Goal: Task Accomplishment & Management: Use online tool/utility

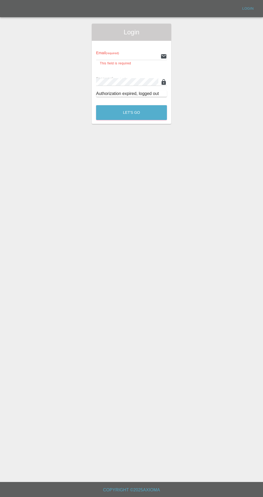
type input "[EMAIL_ADDRESS][DOMAIN_NAME]"
click at [96, 105] on button "Let's Go" at bounding box center [131, 112] width 71 height 15
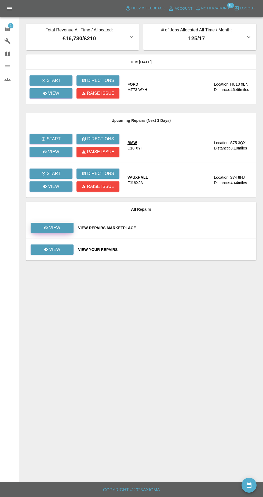
click at [46, 228] on icon at bounding box center [46, 227] width 4 height 3
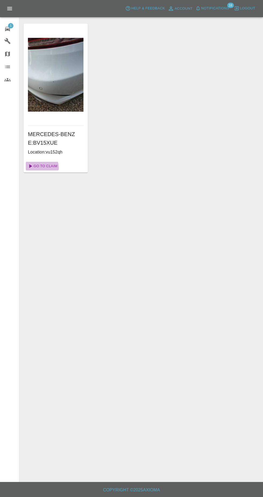
click at [38, 168] on link "Go To Claim" at bounding box center [42, 166] width 33 height 9
click at [12, 28] on span "1" at bounding box center [10, 25] width 5 height 5
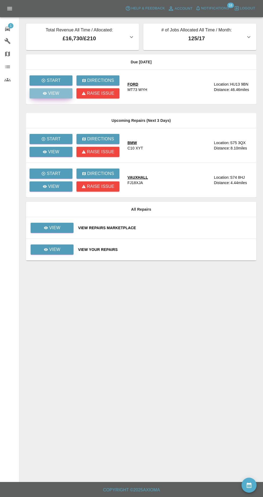
click at [48, 95] on div "View" at bounding box center [51, 93] width 17 height 6
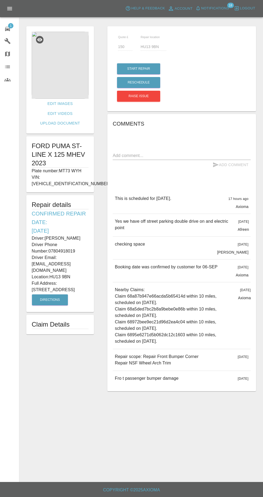
click at [60, 71] on img at bounding box center [60, 65] width 57 height 67
